Goal: Information Seeking & Learning: Stay updated

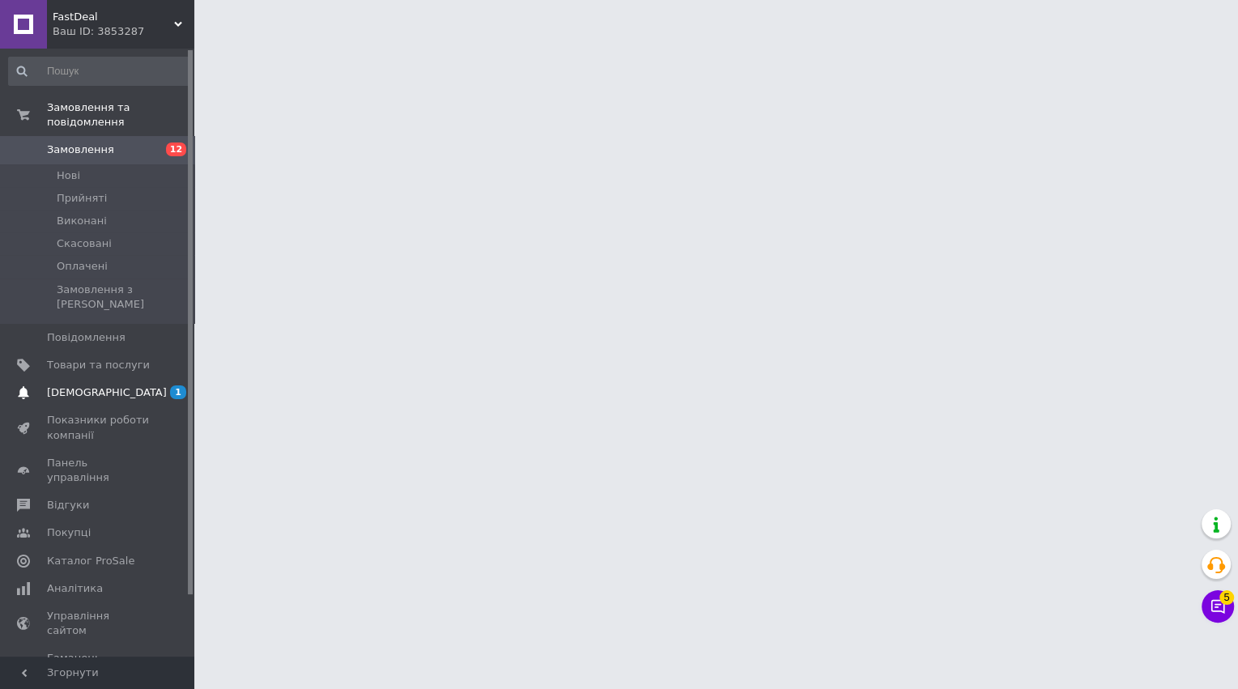
click at [105, 385] on span "[DEMOGRAPHIC_DATA]" at bounding box center [107, 392] width 120 height 15
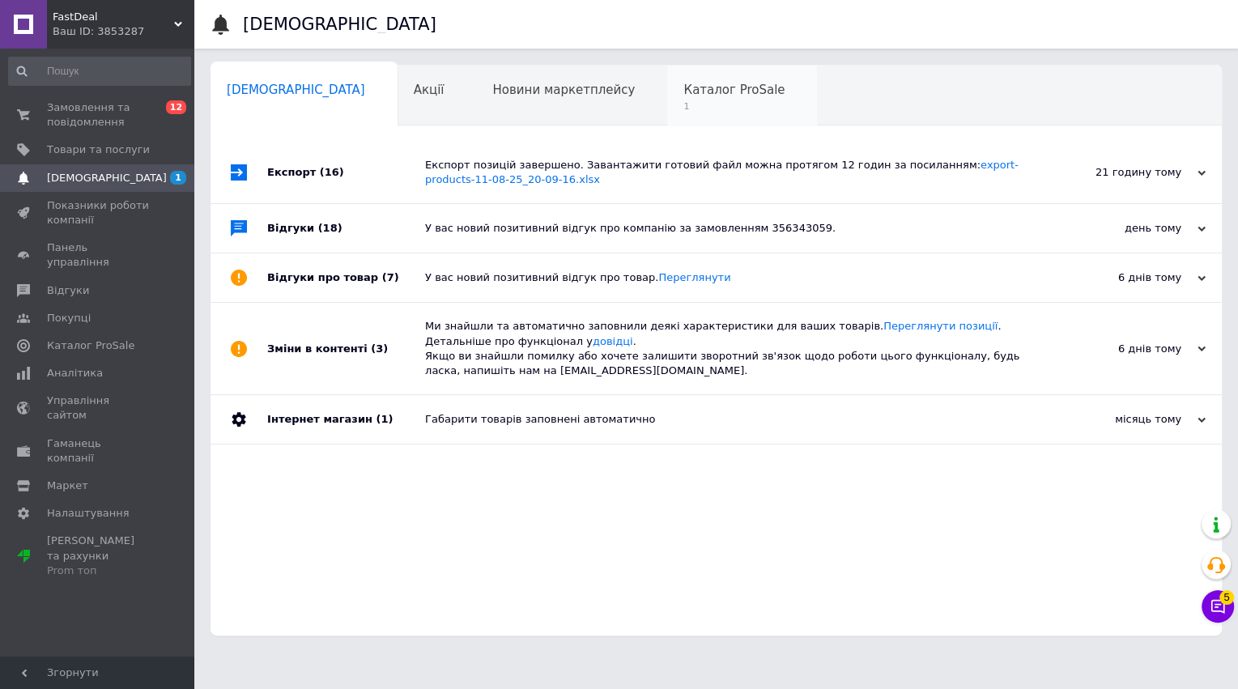
click at [683, 100] on span "1" at bounding box center [733, 106] width 101 height 12
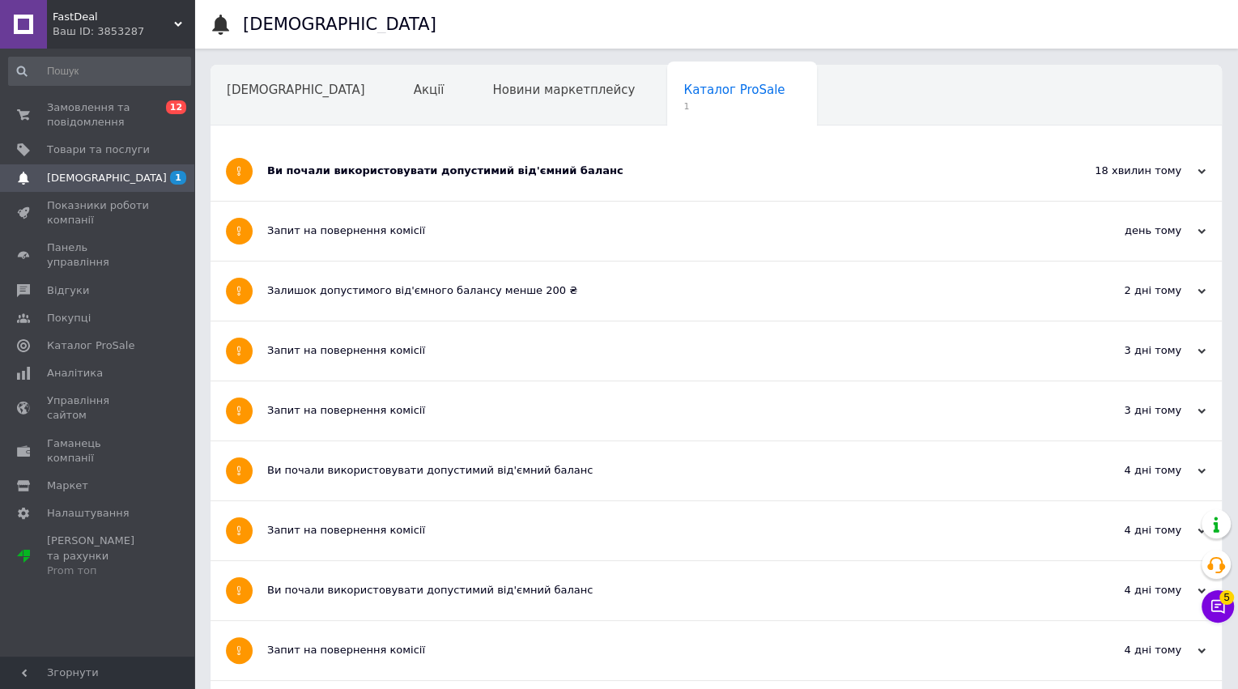
click at [572, 177] on div "Ви почали використовувати допустимий від'ємний баланс" at bounding box center [655, 171] width 777 height 15
